Goal: Find contact information: Find contact information

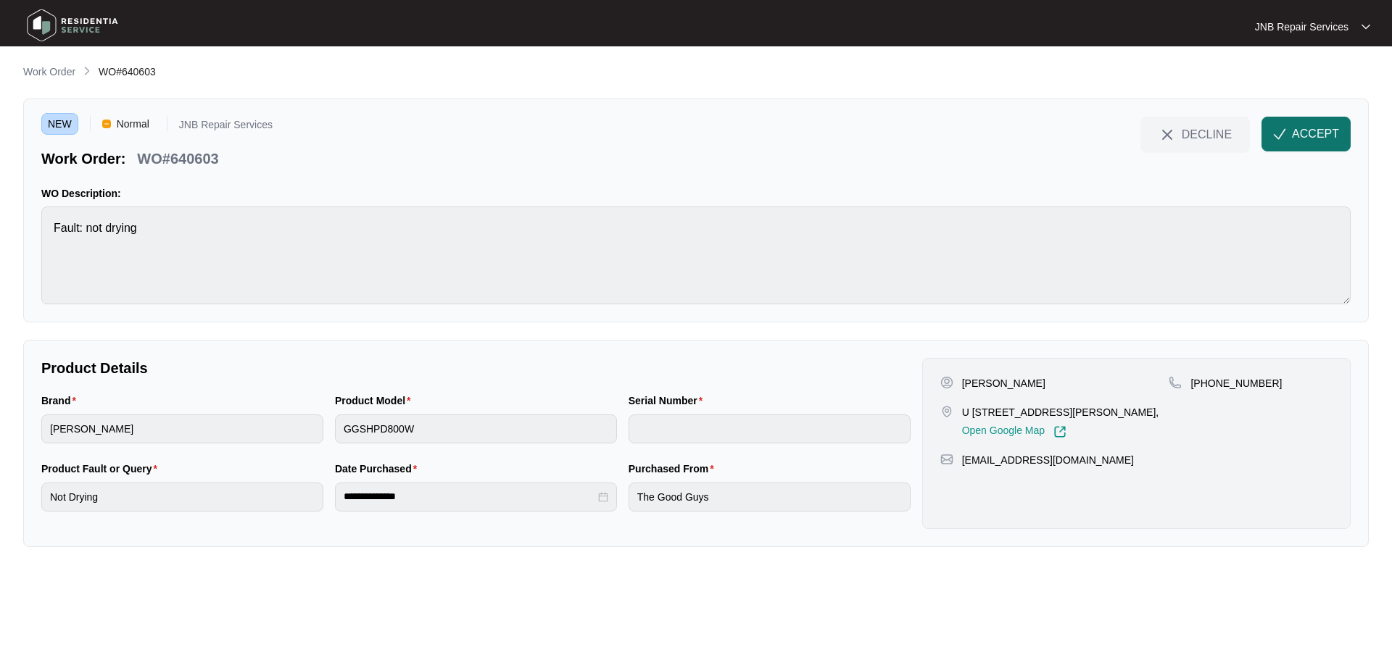
click at [1338, 136] on span "ACCEPT" at bounding box center [1315, 133] width 47 height 17
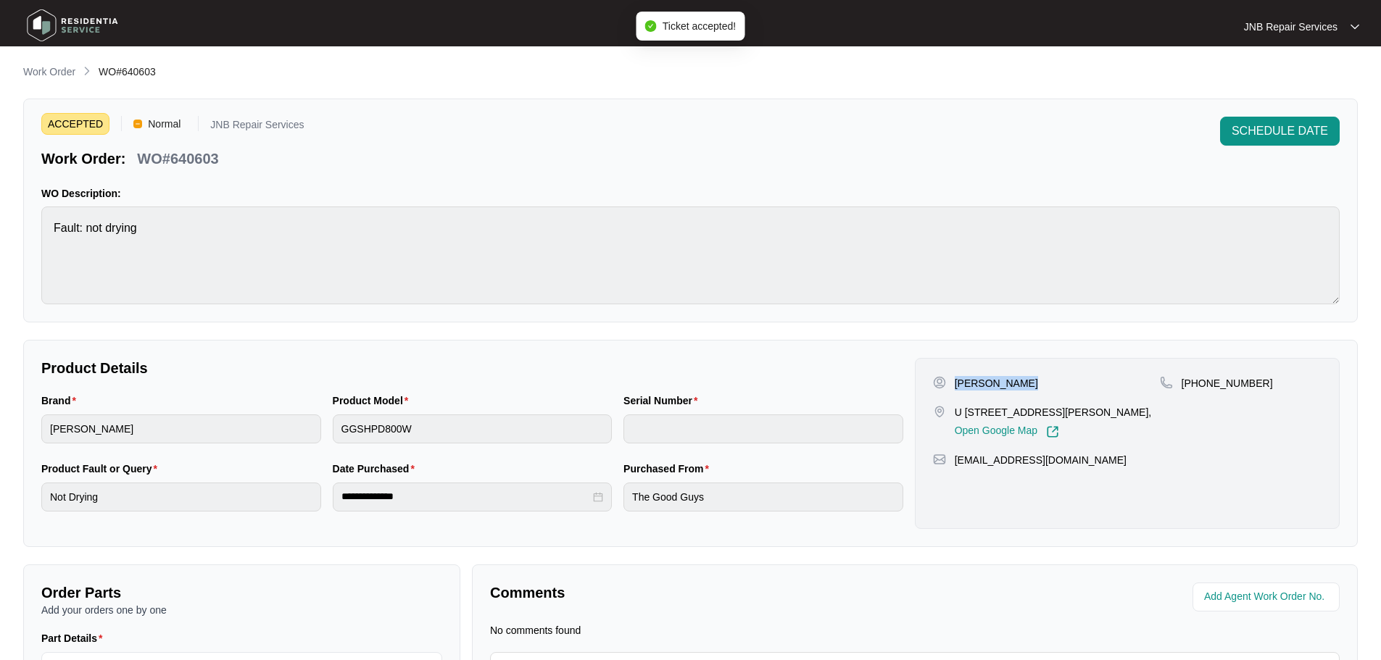
drag, startPoint x: 955, startPoint y: 384, endPoint x: 1021, endPoint y: 382, distance: 66.0
click at [1021, 382] on div "[PERSON_NAME]" at bounding box center [1046, 383] width 227 height 15
copy p "[PERSON_NAME]"
drag, startPoint x: 954, startPoint y: 414, endPoint x: 976, endPoint y: 432, distance: 28.3
click at [976, 420] on p "U [STREET_ADDRESS][PERSON_NAME]," at bounding box center [1053, 412] width 197 height 15
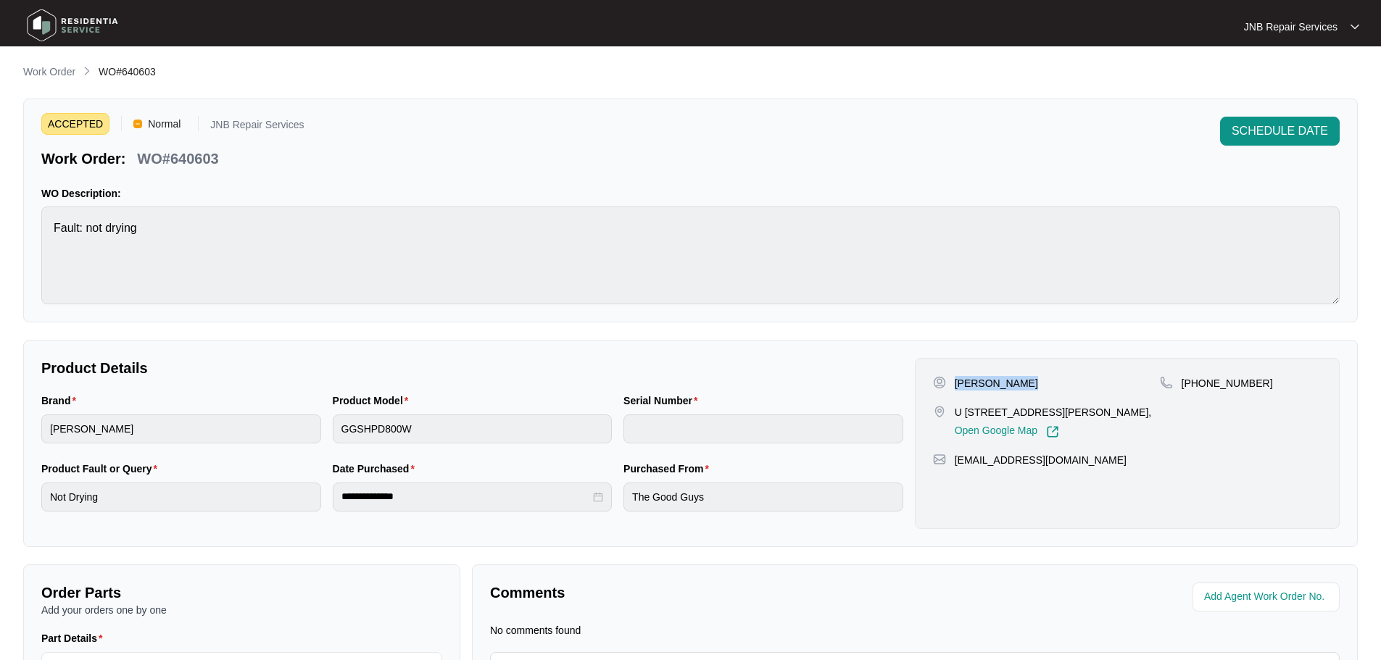
copy p "U 6 [STREET_ADDRESS][PERSON_NAME]"
drag, startPoint x: 1197, startPoint y: 383, endPoint x: 1256, endPoint y: 379, distance: 58.8
click at [1256, 379] on div "[PHONE_NUMBER]" at bounding box center [1241, 383] width 162 height 15
copy p "416699889"
